Goal: Task Accomplishment & Management: Use online tool/utility

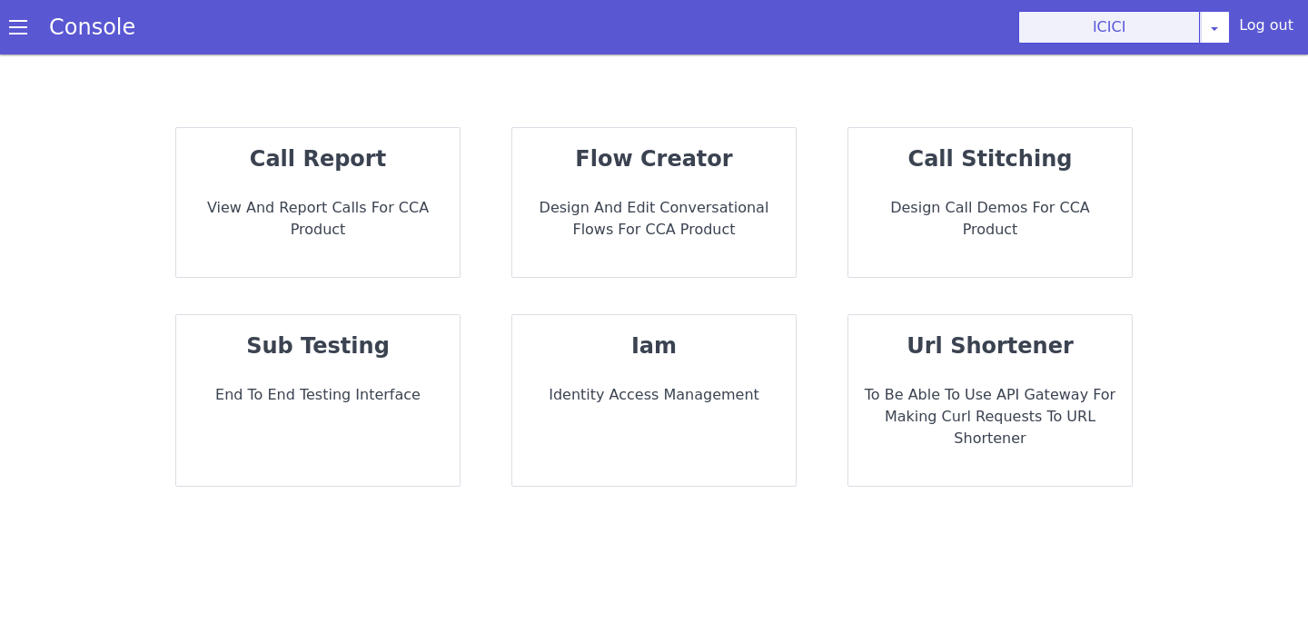
click at [1147, 40] on button "ICICI" at bounding box center [1109, 27] width 182 height 33
click at [1176, 31] on button "ICICI" at bounding box center [1109, 27] width 182 height 33
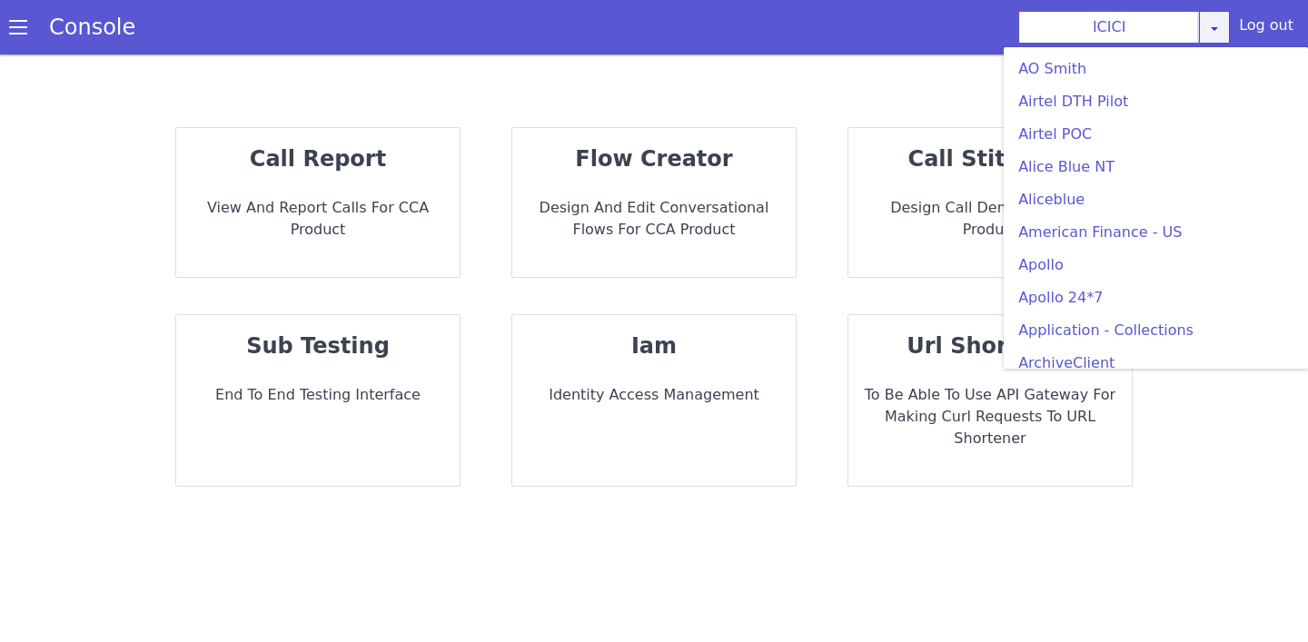
click at [1219, 29] on icon at bounding box center [1214, 28] width 15 height 15
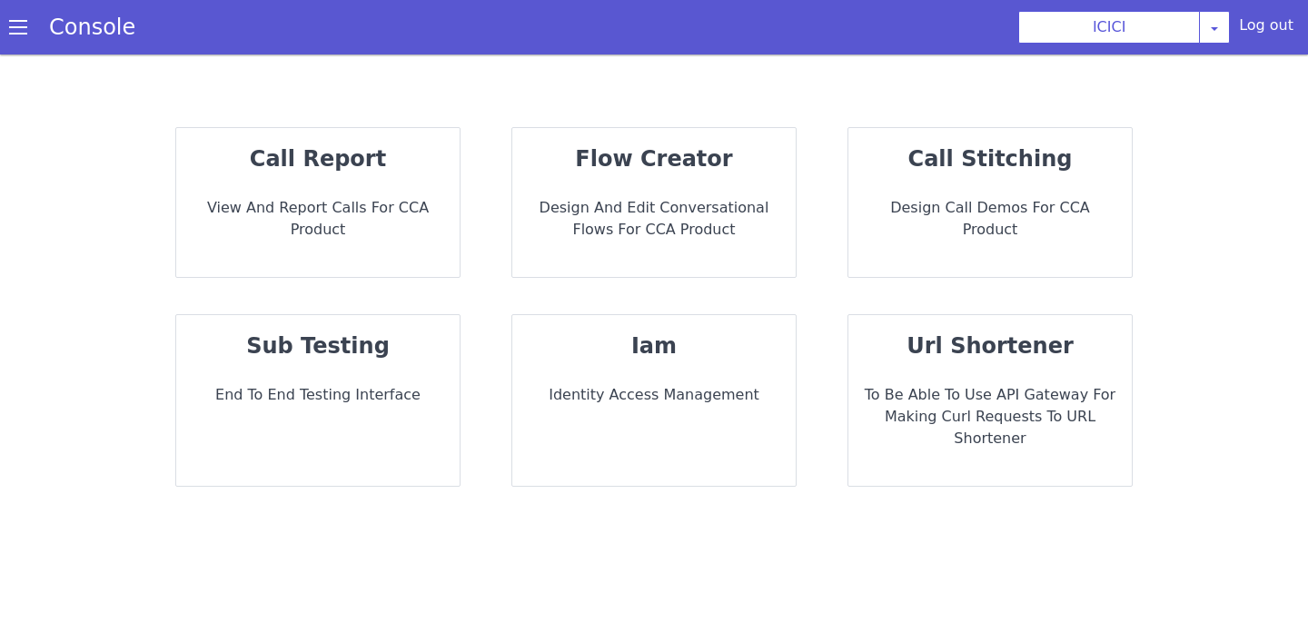
click at [699, 115] on div "call report View and report calls for CCA Product flow creator Design and Edit …" at bounding box center [653, 307] width 1199 height 396
click at [370, 201] on p "View and report calls for CCA Product" at bounding box center [318, 219] width 254 height 44
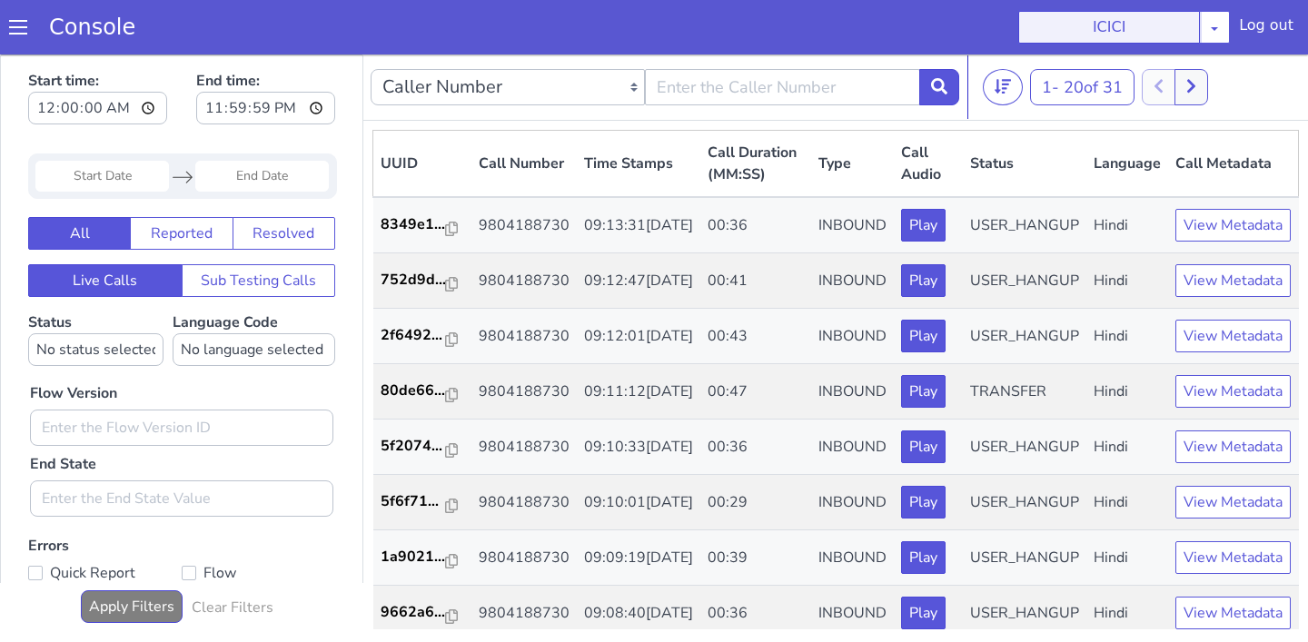
click at [1180, 24] on button "ICICI" at bounding box center [1109, 27] width 182 height 33
click at [1208, 81] on button at bounding box center [1191, 87] width 34 height 36
click at [1209, 81] on div at bounding box center [1184, 87] width 67 height 36
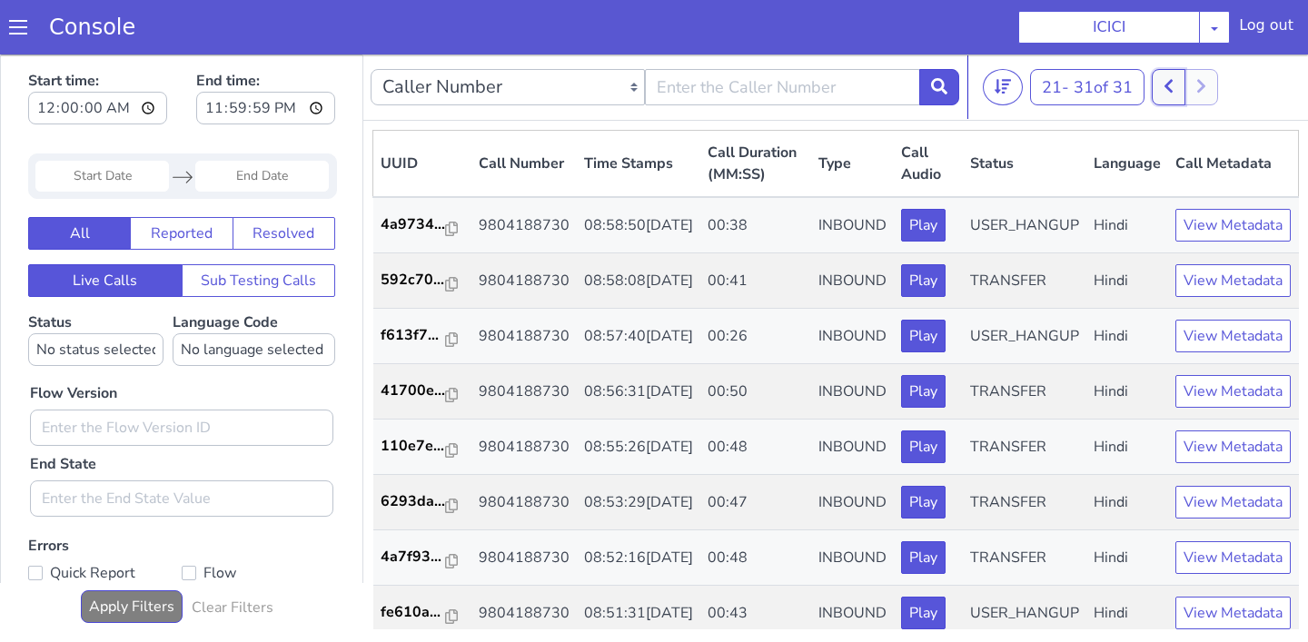
click at [1172, 91] on icon at bounding box center [1168, 87] width 8 height 14
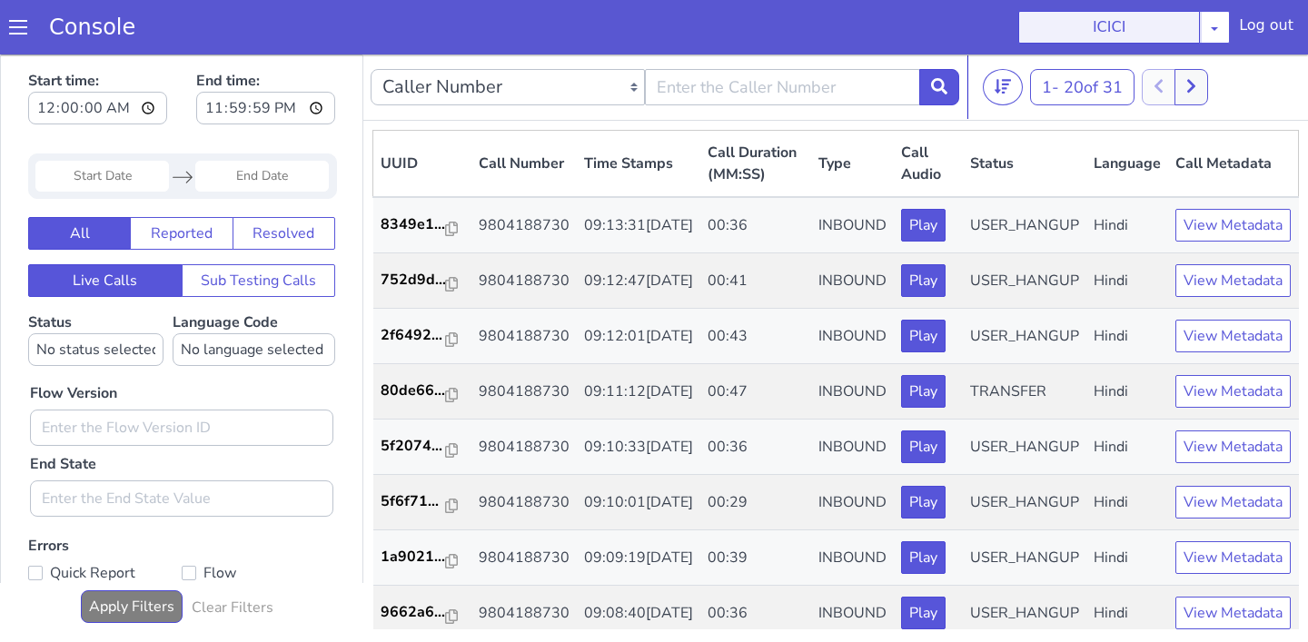
click at [1167, 38] on button "ICICI" at bounding box center [1109, 27] width 182 height 33
click at [362, 226] on div "Start time: 00:00:00 End time: 23:59:59 Navigate forward to interact with the c…" at bounding box center [181, 387] width 363 height 666
click at [824, 138] on th "Type" at bounding box center [852, 164] width 83 height 67
click at [94, 30] on link "Console" at bounding box center [92, 27] width 130 height 25
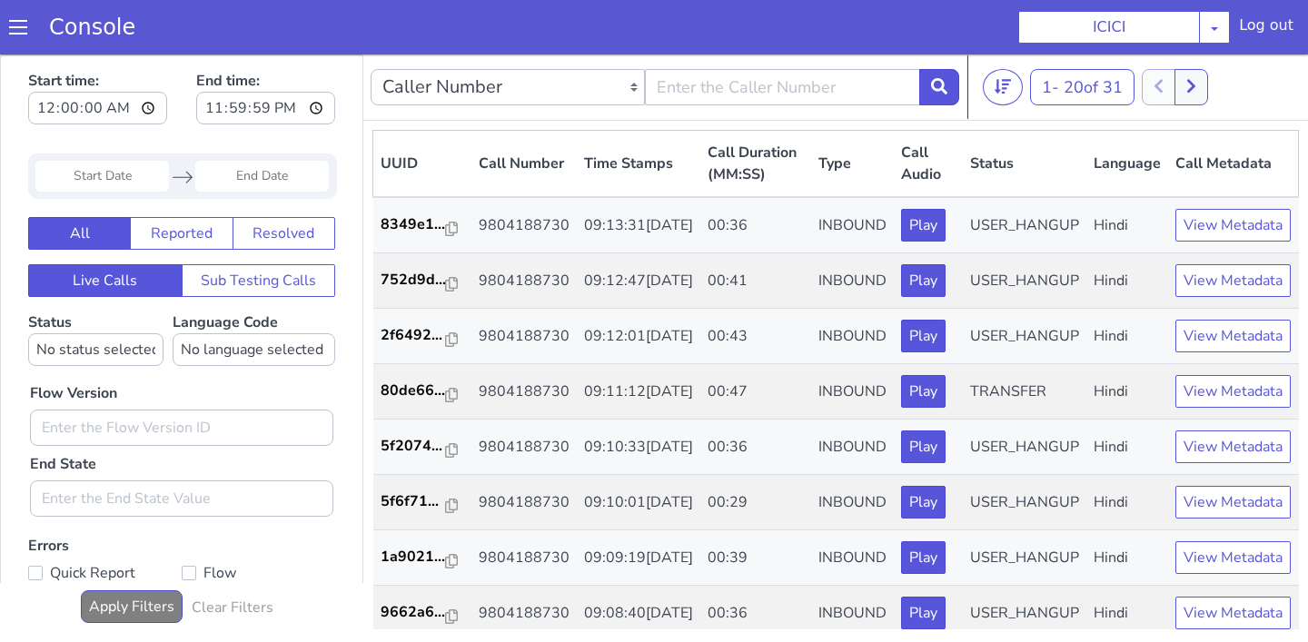
click at [1278, 21] on div "Log out" at bounding box center [1266, 29] width 54 height 29
